Goal: Navigation & Orientation: Find specific page/section

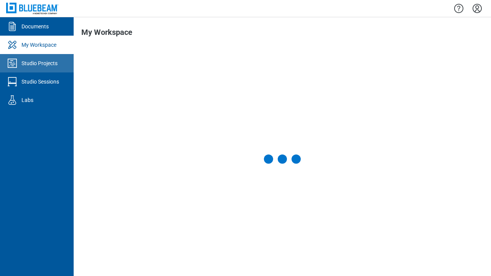
click at [37, 63] on div "Studio Projects" at bounding box center [39, 63] width 36 height 8
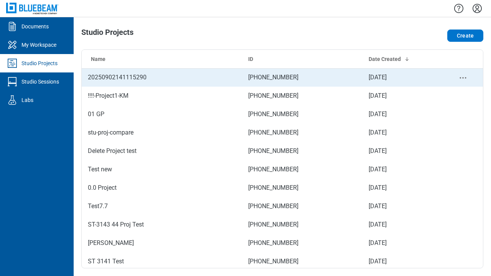
click at [279, 77] on td "[PHONE_NUMBER]" at bounding box center [302, 77] width 120 height 18
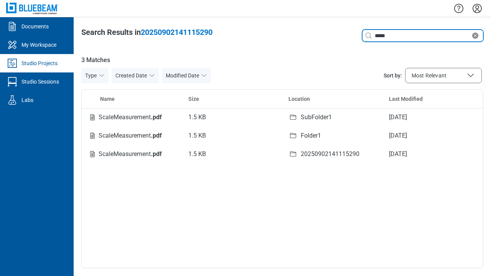
type input "*****"
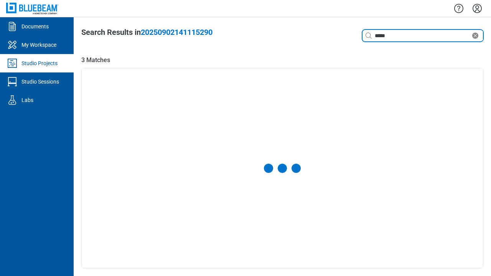
select select "**********"
